Goal: Use online tool/utility: Use online tool/utility

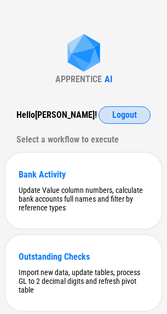
click at [118, 118] on span "Logout" at bounding box center [124, 115] width 25 height 9
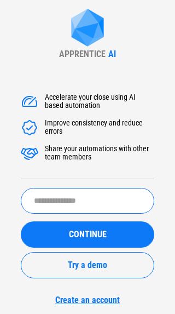
click at [89, 196] on input "text" at bounding box center [88, 201] width 134 height 26
type input "*****"
click at [21, 221] on button "CONTINUE" at bounding box center [88, 234] width 134 height 26
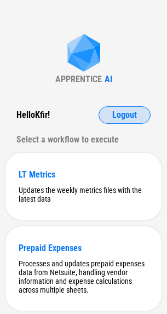
click at [108, 109] on button "Logout" at bounding box center [125, 115] width 52 height 18
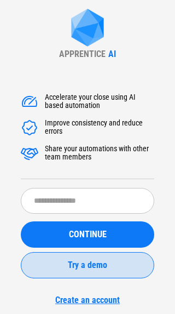
click at [114, 269] on div "Try a demo" at bounding box center [88, 265] width 106 height 9
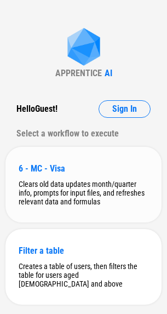
scroll to position [25, 0]
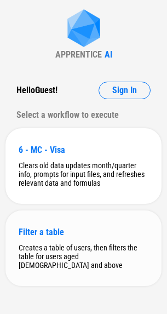
click at [69, 237] on div "Filter a table" at bounding box center [84, 232] width 130 height 10
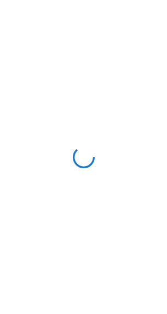
scroll to position [0, 0]
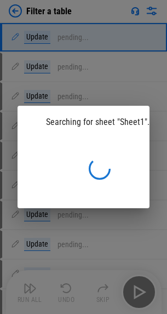
click at [96, 77] on div "Searching for sheet "Sheet1"..." at bounding box center [83, 157] width 167 height 314
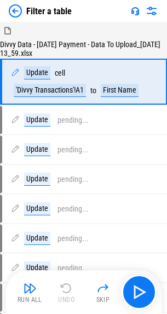
click at [9, 12] on img at bounding box center [15, 10] width 13 height 13
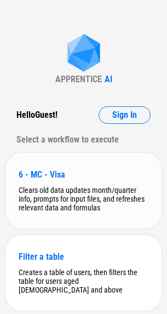
scroll to position [25, 0]
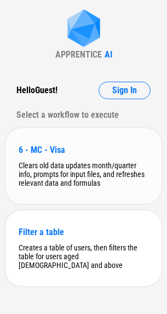
click at [93, 182] on div "Clears old data updates month/quarter info, prompts for input files, and refres…" at bounding box center [84, 174] width 130 height 26
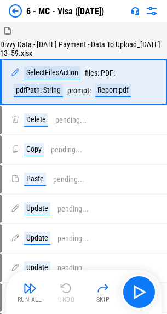
click at [21, 13] on img at bounding box center [15, 10] width 13 height 13
